Goal: Task Accomplishment & Management: Manage account settings

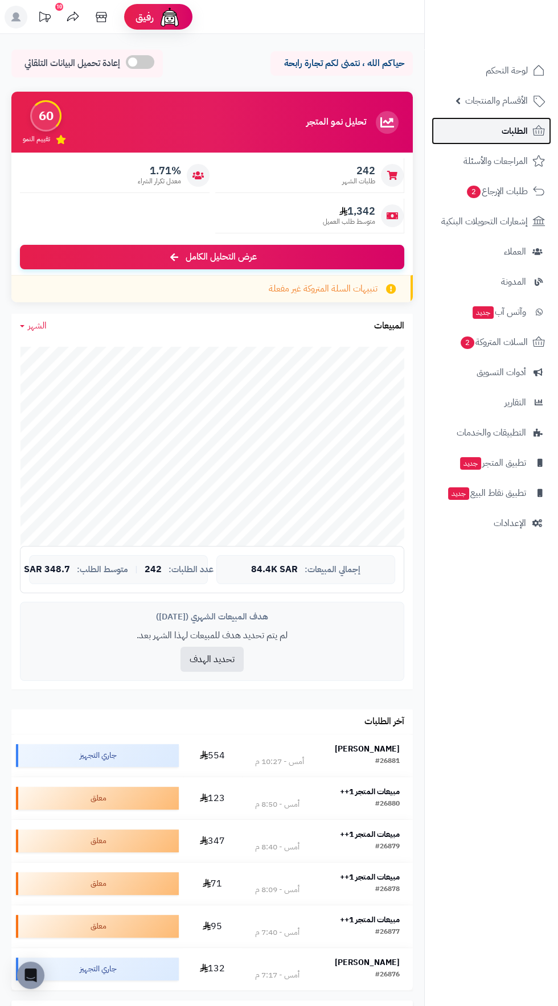
click at [519, 129] on span "الطلبات" at bounding box center [515, 131] width 26 height 16
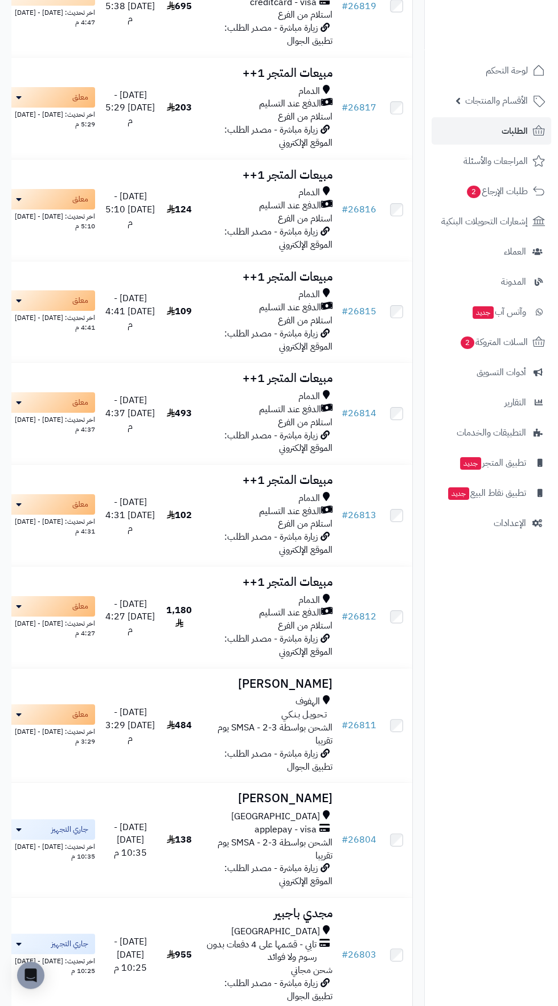
scroll to position [5913, 0]
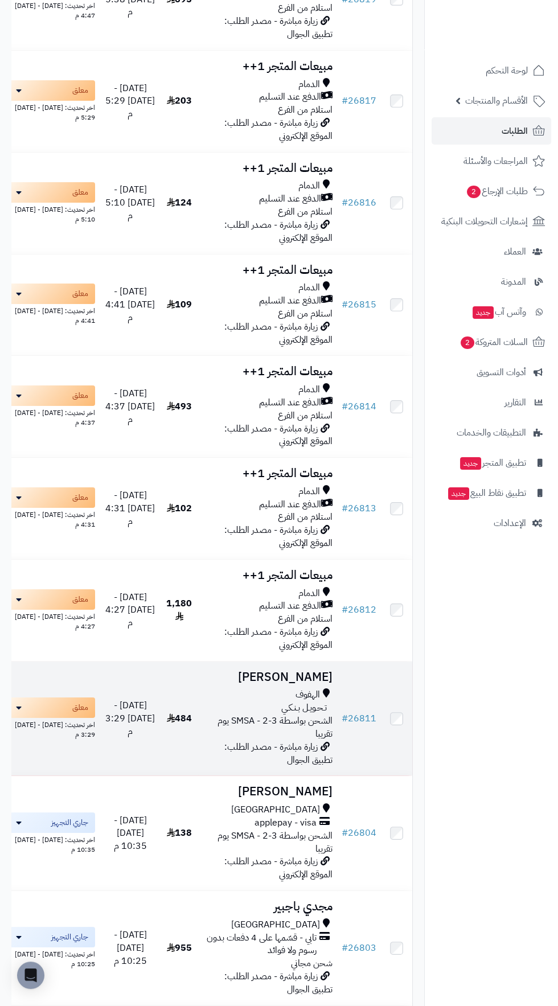
click at [311, 673] on h3 "[PERSON_NAME]" at bounding box center [268, 677] width 130 height 13
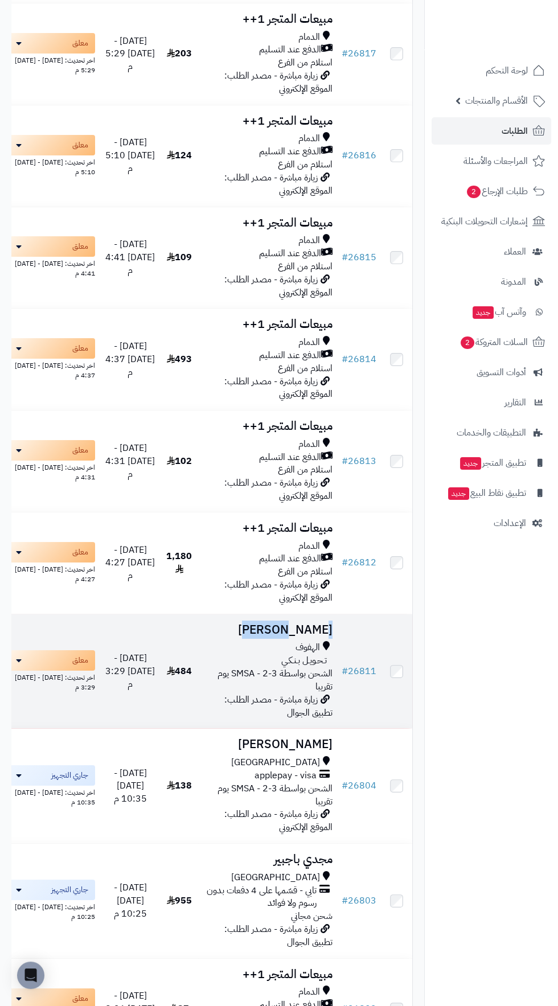
scroll to position [5995, 0]
